Goal: Find specific page/section: Find specific page/section

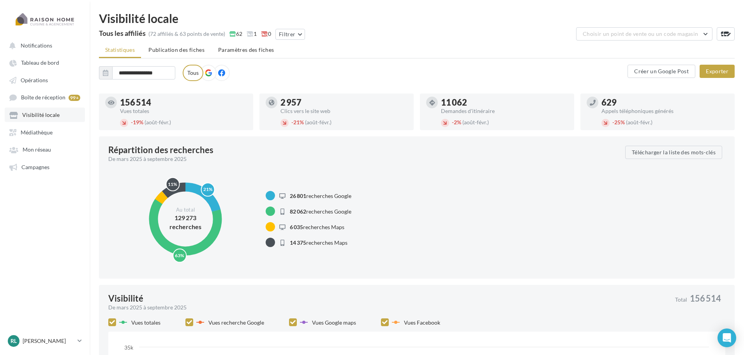
click at [44, 115] on span "Visibilité locale" at bounding box center [40, 115] width 37 height 7
click at [50, 115] on span "Visibilité locale" at bounding box center [40, 115] width 37 height 7
click at [44, 112] on span "Visibilité locale" at bounding box center [40, 115] width 37 height 7
click at [670, 37] on button "Choisir un point de vente ou un code magasin" at bounding box center [644, 33] width 136 height 13
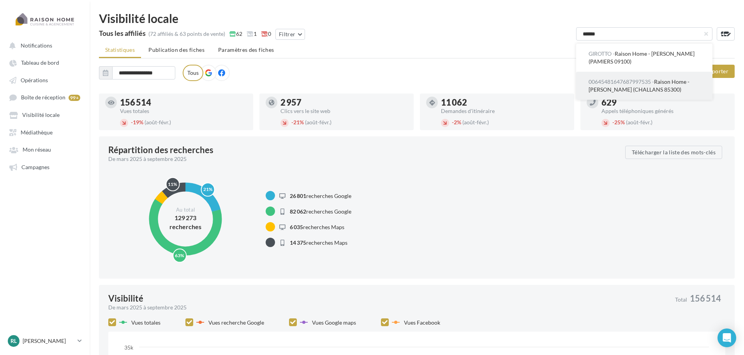
type input "******"
click at [663, 87] on span "00645481647687997535 - Raison Home - [PERSON_NAME] (CHALLANS 85300)" at bounding box center [639, 85] width 101 height 14
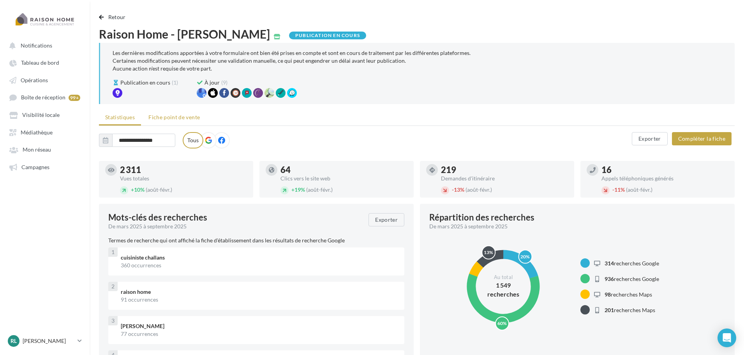
click at [183, 121] on li "Fiche point de vente" at bounding box center [174, 117] width 64 height 14
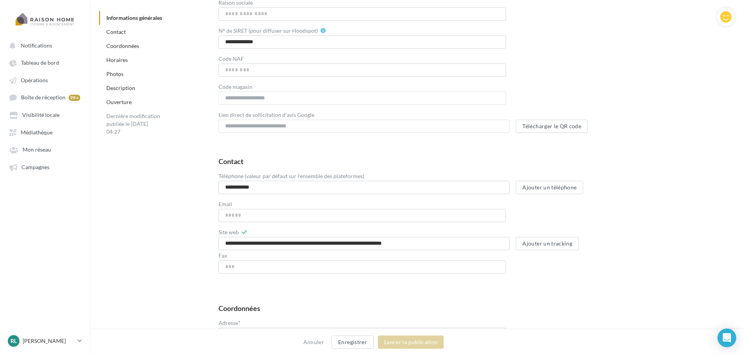
scroll to position [234, 0]
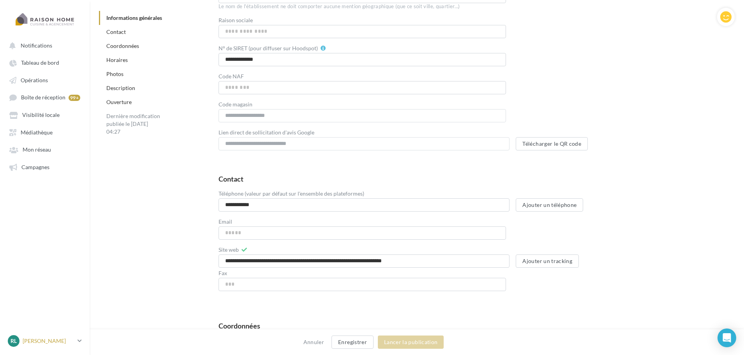
click at [59, 341] on p "[PERSON_NAME]" at bounding box center [49, 341] width 52 height 8
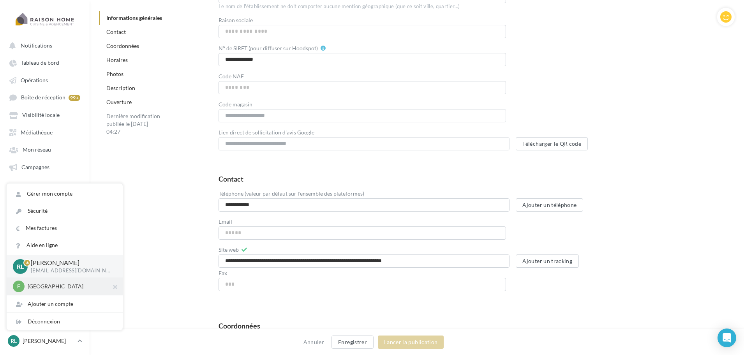
click at [47, 289] on p "[GEOGRAPHIC_DATA]" at bounding box center [71, 287] width 86 height 8
